Goal: Transaction & Acquisition: Book appointment/travel/reservation

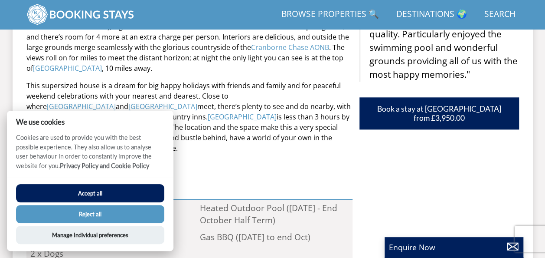
scroll to position [440, 0]
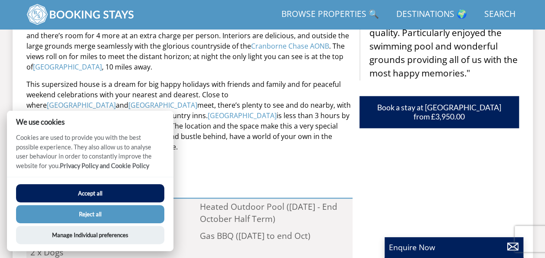
click at [115, 194] on button "Accept all" at bounding box center [90, 193] width 148 height 18
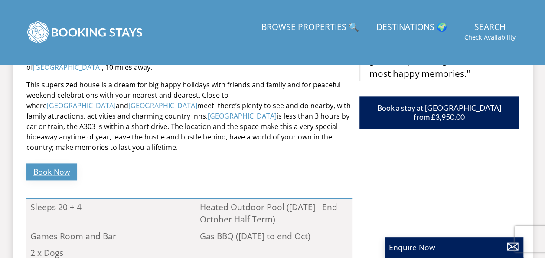
scroll to position [475, 0]
click at [47, 163] on link "Book Now" at bounding box center [51, 171] width 51 height 17
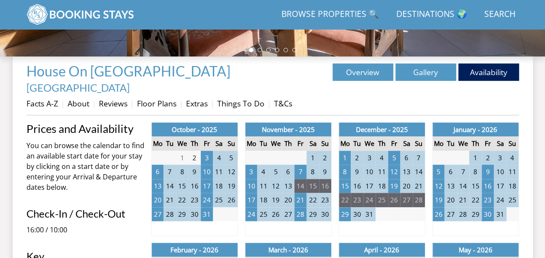
scroll to position [277, 0]
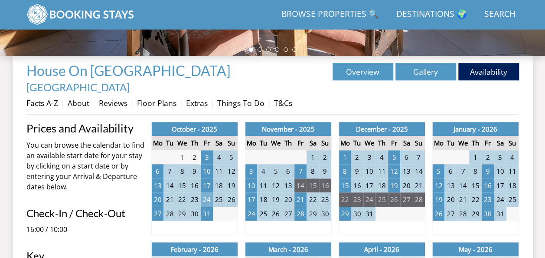
click at [204, 192] on td "24" at bounding box center [207, 199] width 12 height 14
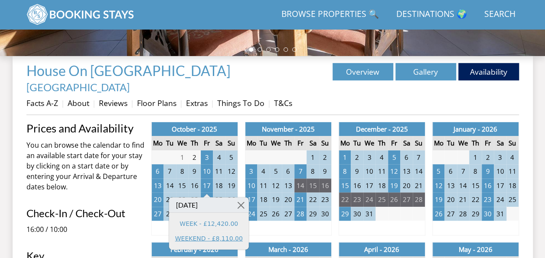
click at [213, 239] on link "WEEKEND - £8,110.00" at bounding box center [209, 237] width 68 height 9
